Goal: Transaction & Acquisition: Purchase product/service

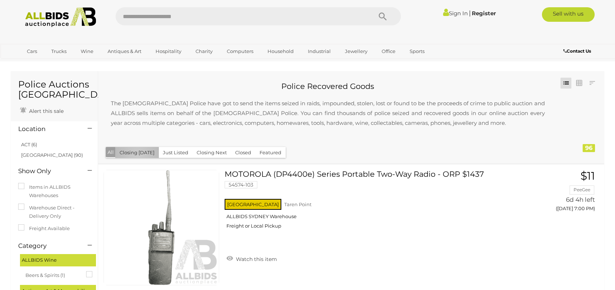
click at [137, 155] on button "Closing Today" at bounding box center [137, 152] width 44 height 11
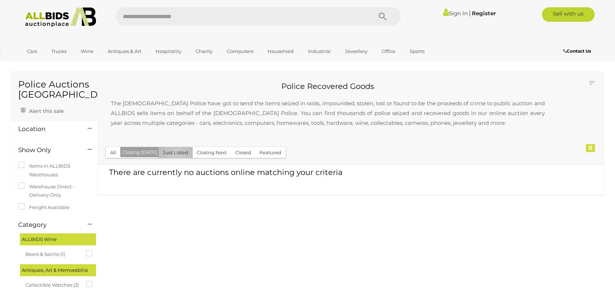
click at [175, 156] on button "Just Listed" at bounding box center [175, 152] width 34 height 11
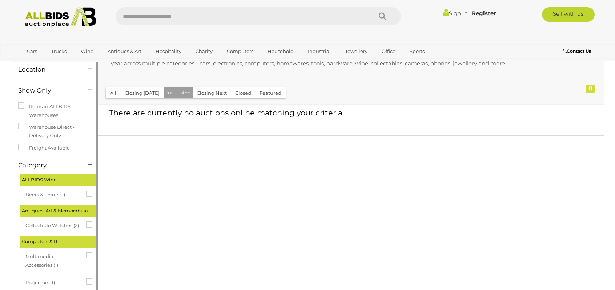
scroll to position [36, 0]
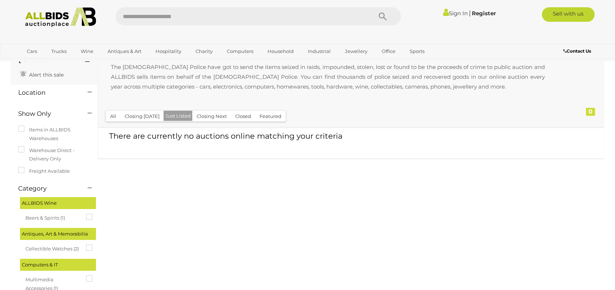
click at [111, 114] on button "All" at bounding box center [113, 116] width 15 height 11
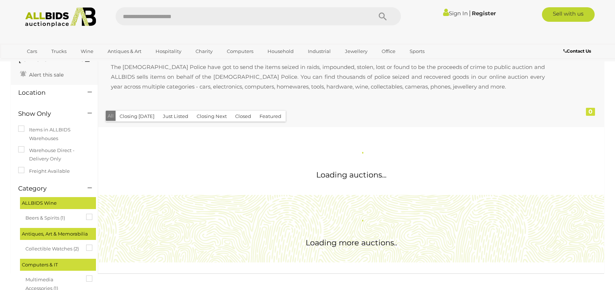
scroll to position [0, 0]
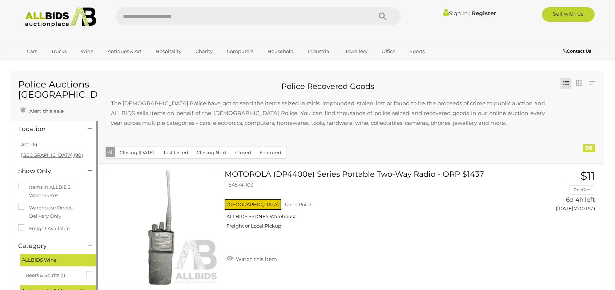
click at [33, 157] on link "NSW (90)" at bounding box center [52, 155] width 62 height 6
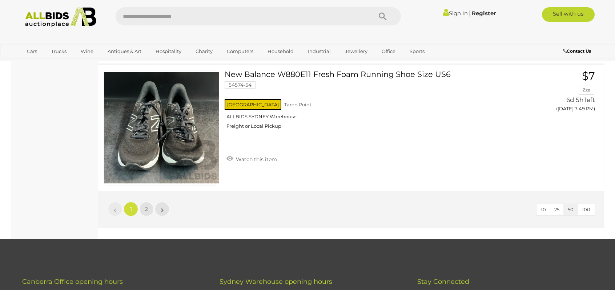
scroll to position [6358, 0]
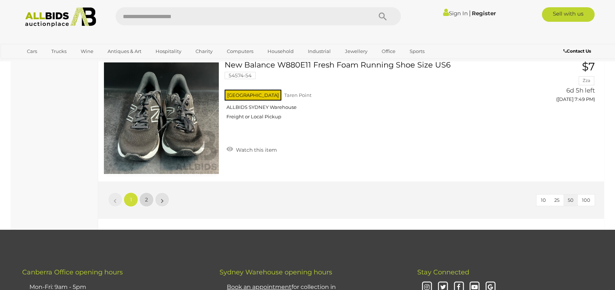
click at [142, 196] on link "2" at bounding box center [146, 200] width 15 height 15
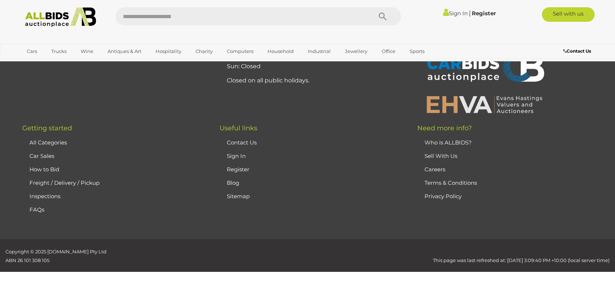
scroll to position [91, 0]
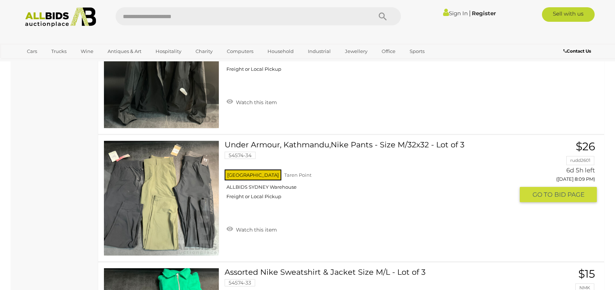
scroll to position [2489, 0]
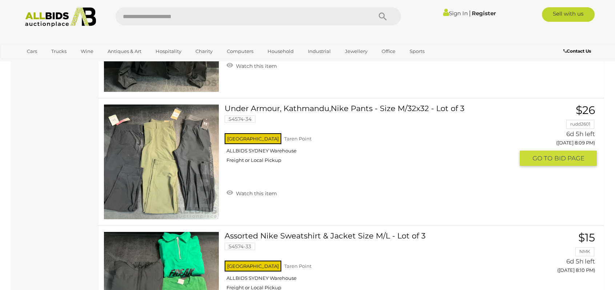
click at [323, 108] on link "Under Armour, Kathmandu,Nike Pants - Size M/32x32 - Lot of 3 54574-34 NSW Taren…" at bounding box center [372, 136] width 284 height 65
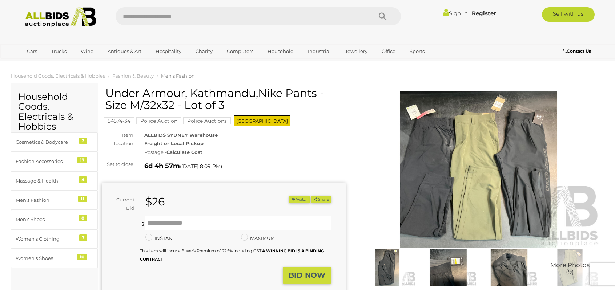
scroll to position [36, 0]
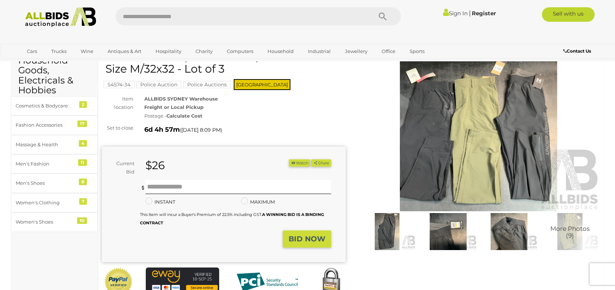
click at [434, 234] on img at bounding box center [447, 231] width 57 height 37
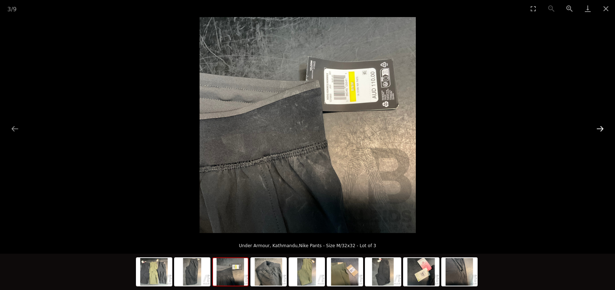
click at [598, 128] on button "Next slide" at bounding box center [599, 129] width 15 height 14
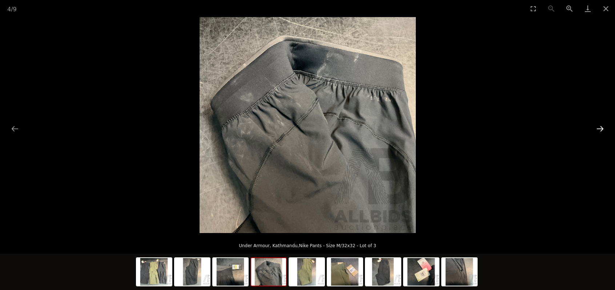
click at [598, 128] on button "Next slide" at bounding box center [599, 129] width 15 height 14
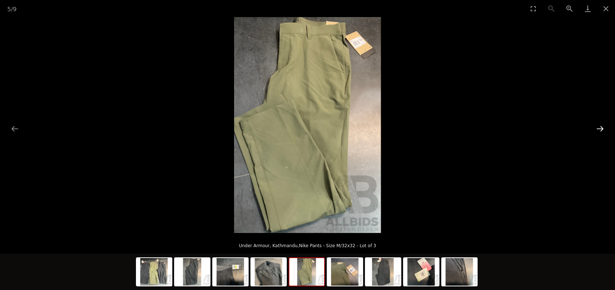
click at [598, 128] on button "Next slide" at bounding box center [599, 129] width 15 height 14
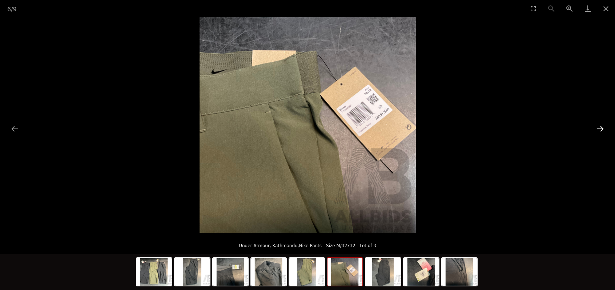
click at [598, 128] on button "Next slide" at bounding box center [599, 129] width 15 height 14
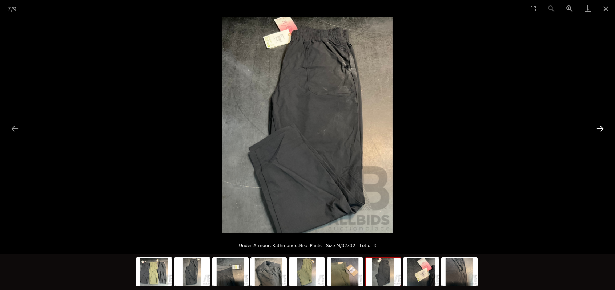
click at [598, 128] on button "Next slide" at bounding box center [599, 129] width 15 height 14
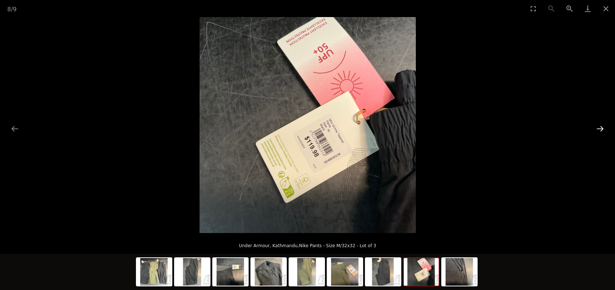
click at [598, 128] on button "Next slide" at bounding box center [599, 129] width 15 height 14
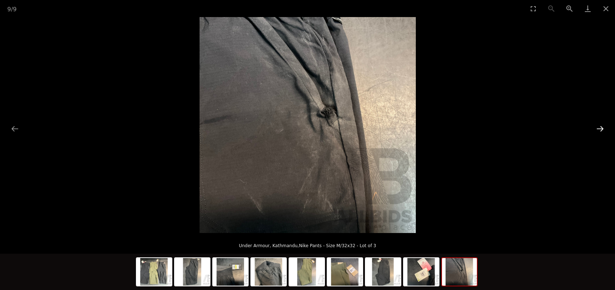
click at [598, 128] on button "Next slide" at bounding box center [599, 129] width 15 height 14
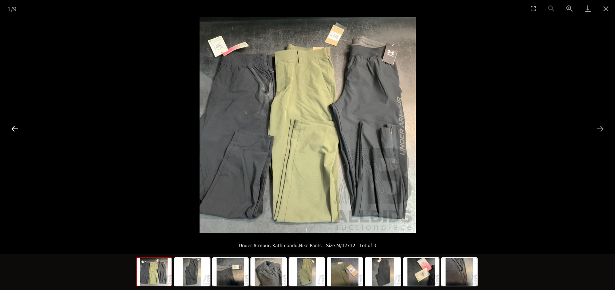
click at [11, 130] on button "Previous slide" at bounding box center [14, 129] width 15 height 14
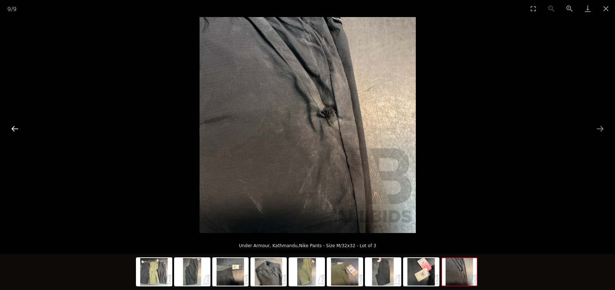
click at [11, 130] on button "Previous slide" at bounding box center [14, 129] width 15 height 14
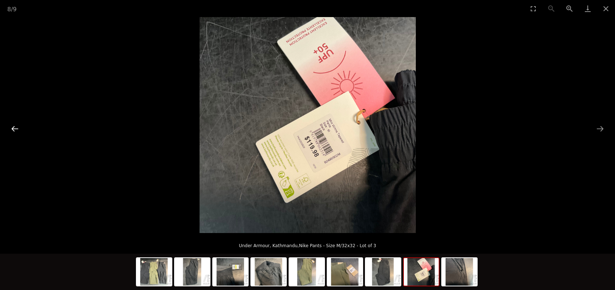
click at [11, 130] on button "Previous slide" at bounding box center [14, 129] width 15 height 14
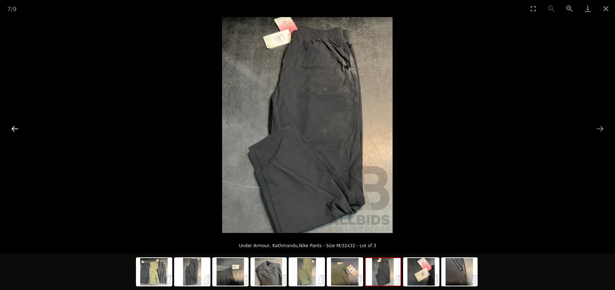
click at [11, 130] on button "Previous slide" at bounding box center [14, 129] width 15 height 14
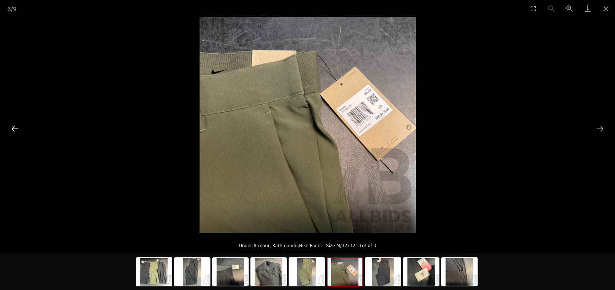
click at [11, 130] on button "Previous slide" at bounding box center [14, 129] width 15 height 14
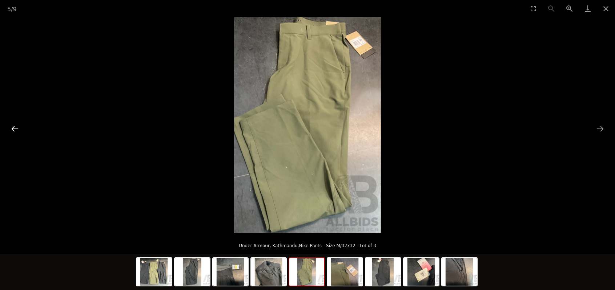
click at [11, 130] on button "Previous slide" at bounding box center [14, 129] width 15 height 14
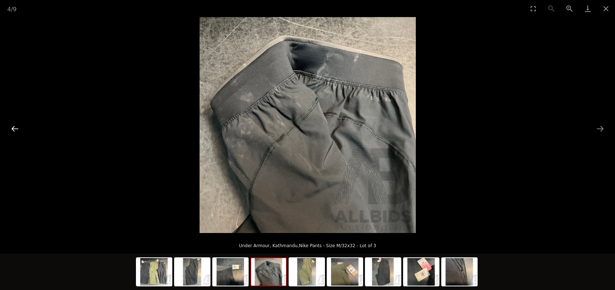
click at [11, 130] on button "Previous slide" at bounding box center [14, 129] width 15 height 14
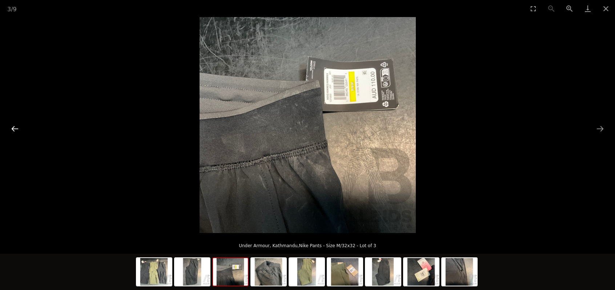
click at [11, 130] on button "Previous slide" at bounding box center [14, 129] width 15 height 14
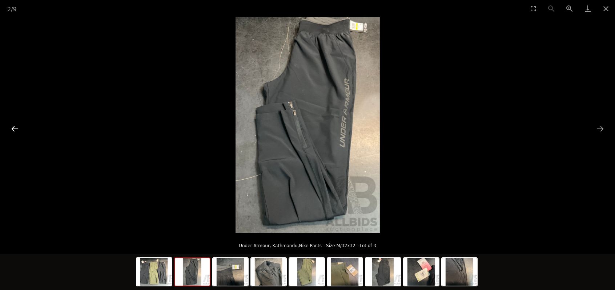
click at [11, 130] on button "Previous slide" at bounding box center [14, 129] width 15 height 14
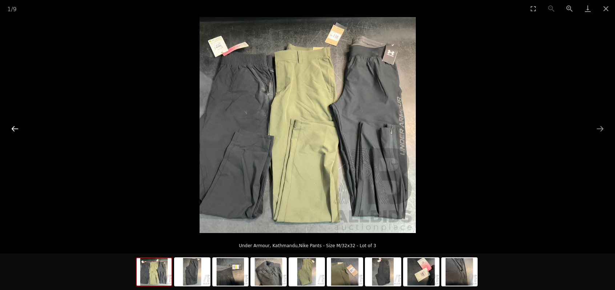
click at [11, 130] on button "Previous slide" at bounding box center [14, 129] width 15 height 14
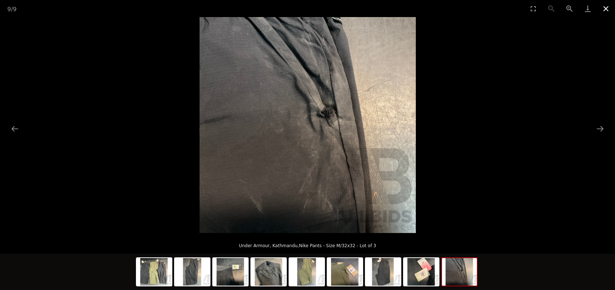
click at [603, 10] on button "Close gallery" at bounding box center [606, 8] width 18 height 17
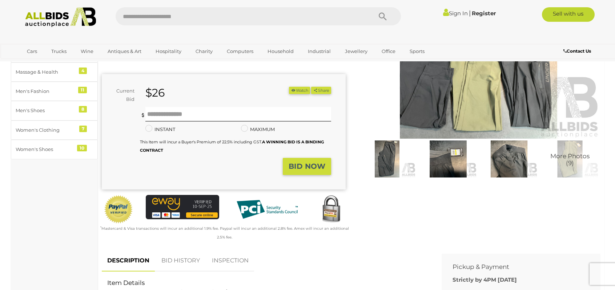
scroll to position [249, 0]
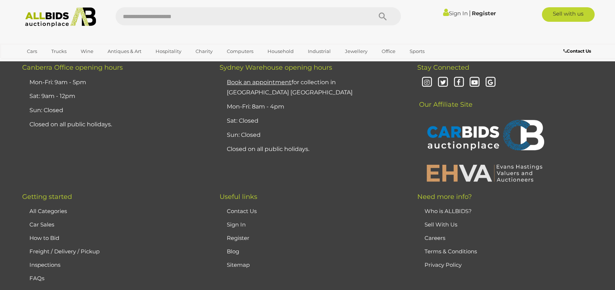
scroll to position [6116, 0]
